Goal: Find specific page/section: Find specific page/section

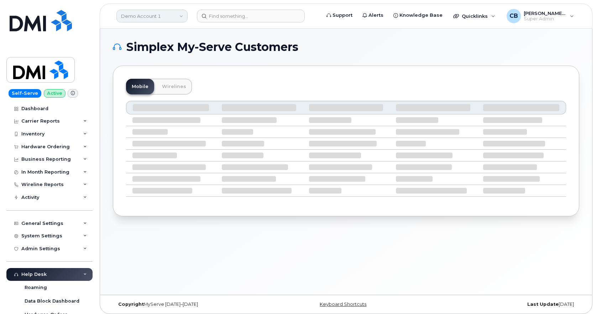
click at [125, 17] on link "Demo Account 1" at bounding box center [152, 16] width 71 height 13
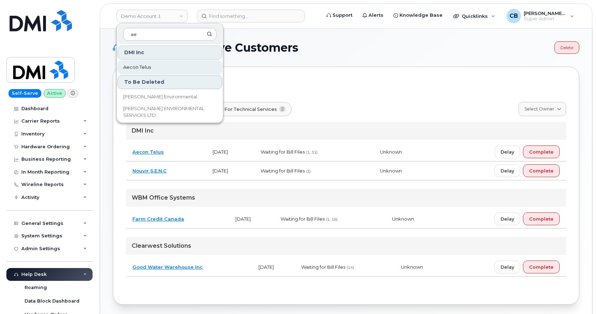
type input "ae"
click at [130, 67] on span "Aecon Telus" at bounding box center [137, 67] width 28 height 7
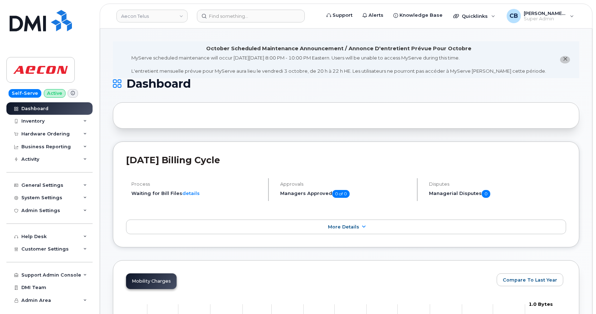
click at [71, 92] on icon at bounding box center [73, 93] width 4 height 4
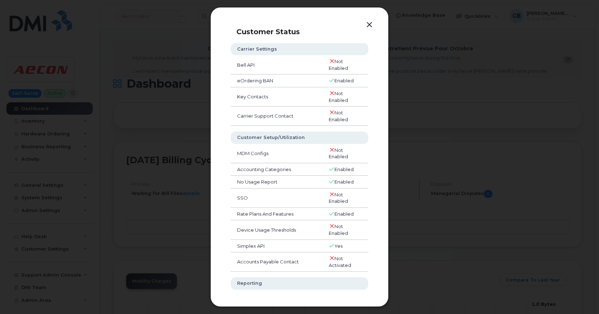
click at [368, 21] on button "button" at bounding box center [369, 25] width 11 height 10
